Goal: Information Seeking & Learning: Check status

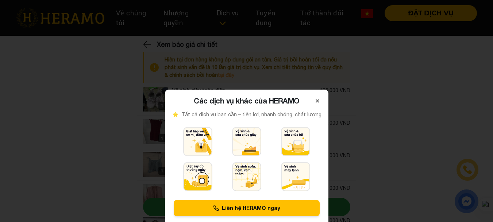
click at [316, 101] on icon at bounding box center [318, 101] width 6 height 6
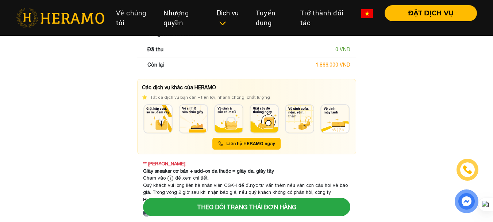
scroll to position [474, 0]
